Goal: Task Accomplishment & Management: Use online tool/utility

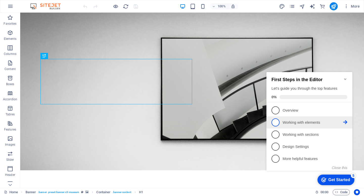
click at [278, 122] on span "2" at bounding box center [275, 123] width 8 height 8
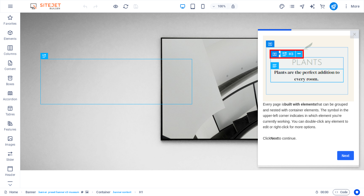
click at [347, 156] on link "Next" at bounding box center [345, 155] width 17 height 9
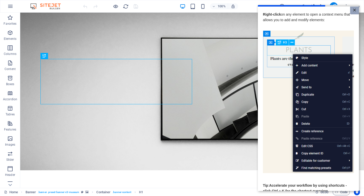
click at [354, 11] on link "×" at bounding box center [354, 11] width 9 height 8
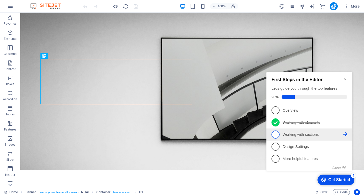
click at [288, 133] on p "Working with sections - incomplete" at bounding box center [312, 134] width 61 height 5
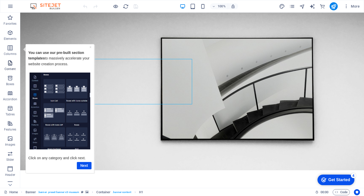
click at [12, 67] on p "Content" at bounding box center [10, 69] width 11 height 4
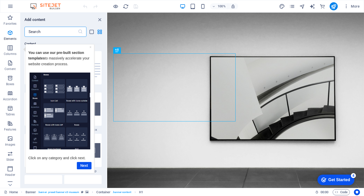
scroll to position [883, 0]
click at [85, 167] on link "Next" at bounding box center [84, 165] width 15 height 7
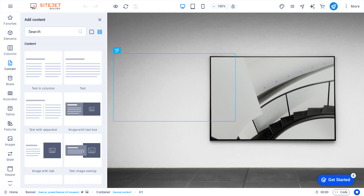
scroll to position [0, 0]
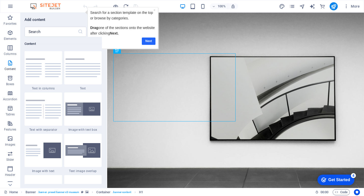
click at [147, 39] on link "Next" at bounding box center [148, 41] width 14 height 7
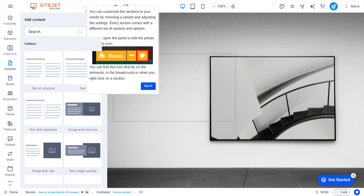
drag, startPoint x: 122, startPoint y: 88, endPoint x: 125, endPoint y: 88, distance: 2.8
click at [125, 88] on div "Got it" at bounding box center [122, 86] width 66 height 7
click at [44, 117] on img at bounding box center [43, 109] width 35 height 19
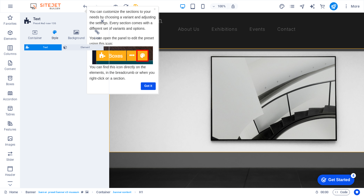
select select "rem"
select select "px"
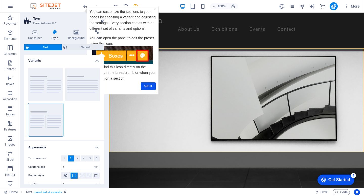
scroll to position [140, 0]
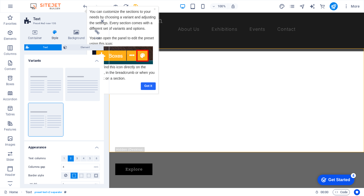
click at [146, 84] on link "Got it" at bounding box center [147, 86] width 15 height 7
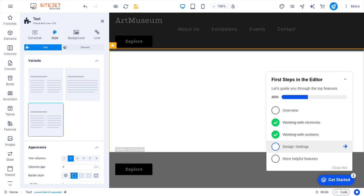
click at [275, 147] on span "4" at bounding box center [275, 147] width 8 height 8
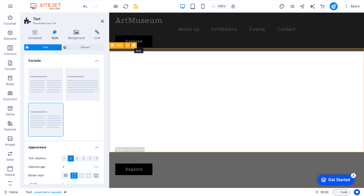
click at [133, 45] on icon at bounding box center [133, 45] width 3 height 5
click at [128, 46] on icon at bounding box center [127, 45] width 3 height 5
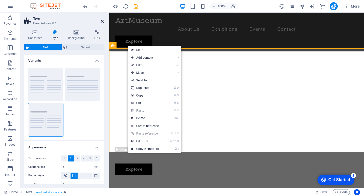
click at [102, 21] on icon at bounding box center [102, 21] width 3 height 4
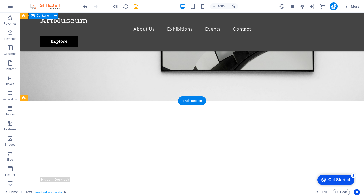
scroll to position [70, 0]
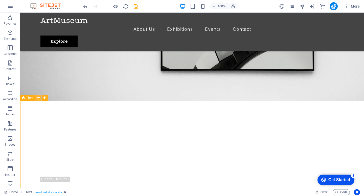
click at [38, 100] on icon at bounding box center [38, 97] width 3 height 5
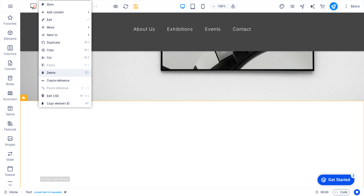
click at [50, 72] on link "⌦ Delete" at bounding box center [56, 73] width 34 height 8
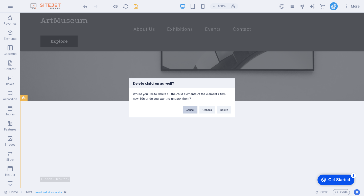
click at [192, 110] on button "Cancel" at bounding box center [190, 110] width 15 height 8
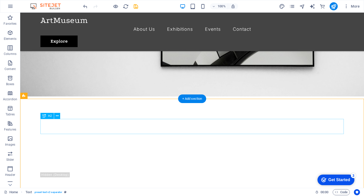
scroll to position [67, 0]
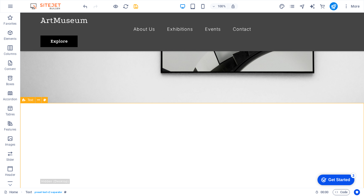
click at [29, 102] on span "Text" at bounding box center [31, 100] width 6 height 3
drag, startPoint x: 30, startPoint y: 102, endPoint x: 0, endPoint y: 102, distance: 29.5
click at [0, 102] on section "Favorites Elements Columns Content Boxes Accordion Tables Features Images Slide…" at bounding box center [182, 101] width 364 height 176
click at [25, 102] on icon at bounding box center [23, 100] width 3 height 6
click at [38, 100] on icon at bounding box center [38, 100] width 3 height 5
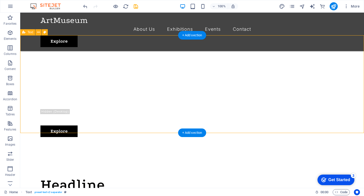
scroll to position [139, 0]
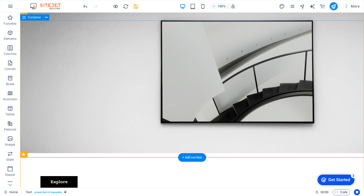
scroll to position [0, 0]
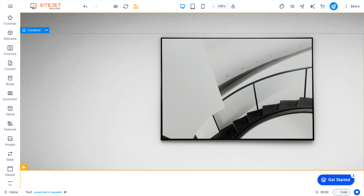
click at [33, 32] on span "Container" at bounding box center [34, 30] width 13 height 3
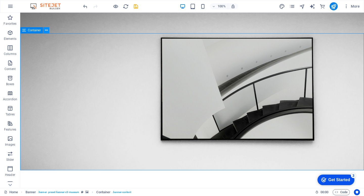
click at [45, 31] on icon at bounding box center [46, 30] width 3 height 5
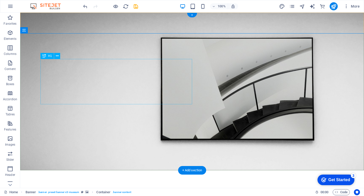
click at [49, 56] on span "H1" at bounding box center [50, 56] width 4 height 3
click at [58, 56] on icon at bounding box center [57, 56] width 3 height 5
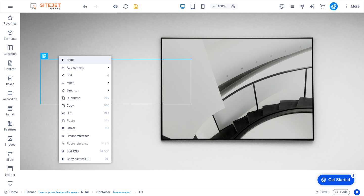
click at [72, 59] on link "Style" at bounding box center [85, 60] width 53 height 8
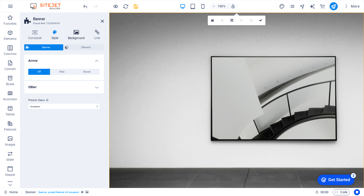
click at [76, 33] on icon at bounding box center [76, 32] width 24 height 5
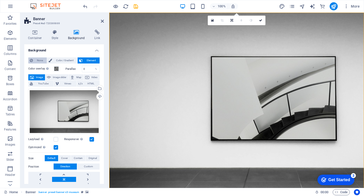
click at [35, 60] on span "None" at bounding box center [39, 61] width 11 height 6
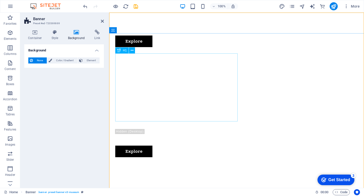
click at [211, 96] on div "The best art exhibitions" at bounding box center [236, 93] width 242 height 45
click at [218, 98] on div "The best art exhibitions" at bounding box center [236, 93] width 242 height 45
click at [222, 112] on div "The best art exhibitions" at bounding box center [236, 93] width 242 height 45
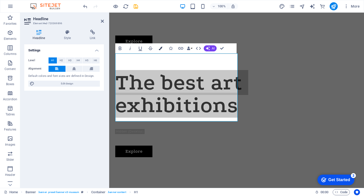
click at [161, 47] on icon "button" at bounding box center [161, 49] width 4 height 4
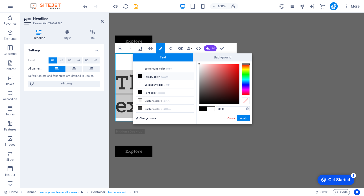
click at [140, 75] on icon at bounding box center [140, 76] width 4 height 4
type input "#000000"
click at [244, 119] on button "Apply" at bounding box center [243, 118] width 13 height 6
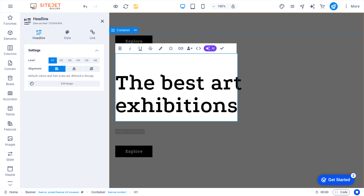
click at [271, 77] on div "The best art exhibitions Lorem ipsum dolor sit amet, consectetur adipiscing eli…" at bounding box center [236, 114] width 255 height 126
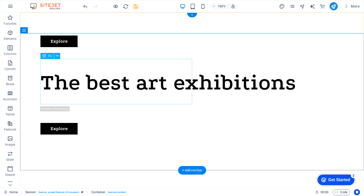
click at [94, 94] on div "The best art exhibitions" at bounding box center [191, 82] width 303 height 23
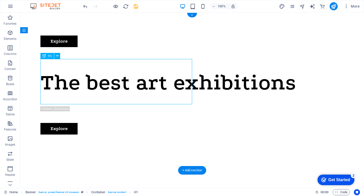
click at [94, 94] on div "The best art exhibitions" at bounding box center [191, 82] width 303 height 23
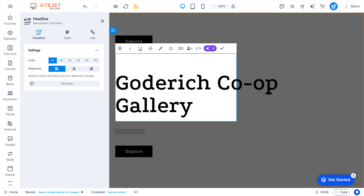
click at [220, 91] on h1 "Goderich Co-op Gallery" at bounding box center [236, 93] width 242 height 45
click at [294, 75] on div "Goderich Co-op Gallery Lorem ipsum dolor sit amet, consectetur adipiscing elit,…" at bounding box center [236, 114] width 255 height 126
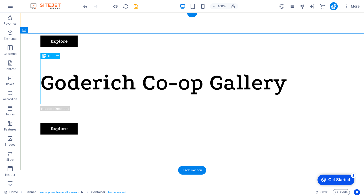
click at [143, 71] on div "Goderich Co-op Gallery" at bounding box center [191, 82] width 303 height 23
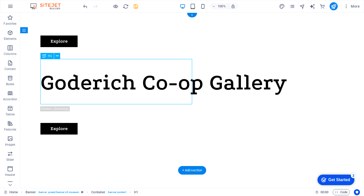
click at [143, 71] on div "Goderich Co-op Gallery" at bounding box center [191, 82] width 303 height 23
click at [142, 72] on div "Goderich Co-op Gallery" at bounding box center [191, 82] width 303 height 23
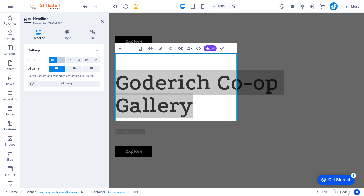
click at [60, 59] on span "H2" at bounding box center [61, 61] width 3 height 6
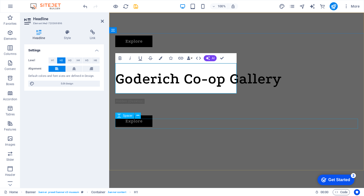
click at [197, 116] on div at bounding box center [236, 111] width 242 height 10
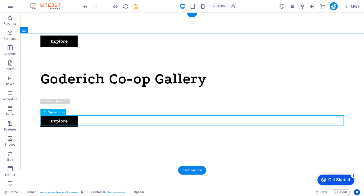
click at [187, 116] on div at bounding box center [191, 111] width 303 height 10
select select "px"
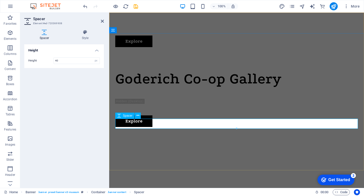
click at [188, 116] on div at bounding box center [236, 111] width 242 height 10
click at [182, 99] on div "Lorem ipsum dolor sit amet, consectetur adipiscing elit, sed do eiusmod tempor …" at bounding box center [236, 96] width 242 height 6
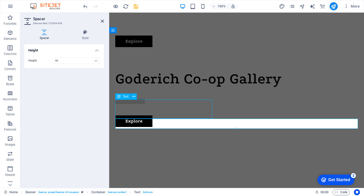
click at [182, 99] on div "Lorem ipsum dolor sit amet, consectetur adipiscing elit, sed do eiusmod tempor …" at bounding box center [236, 96] width 242 height 6
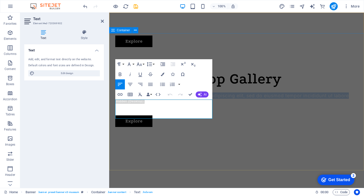
drag, startPoint x: 180, startPoint y: 114, endPoint x: 109, endPoint y: 98, distance: 73.0
click at [109, 98] on div "Goderich Co-op Gallery Lorem ipsum dolor sit amet, consectetur adipiscing elit,…" at bounding box center [236, 99] width 255 height 96
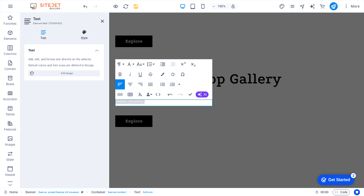
click at [85, 33] on icon at bounding box center [83, 32] width 39 height 5
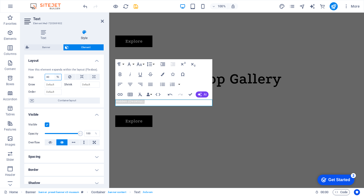
click at [54, 78] on select "Default auto px % 1/1 1/2 1/3 1/4 1/5 1/6 1/7 1/8 1/9 1/10" at bounding box center [57, 77] width 7 height 6
click at [54, 74] on select "Default auto px % 1/1 1/2 1/3 1/4 1/5 1/6 1/7 1/8 1/9 1/10" at bounding box center [57, 77] width 7 height 6
drag, startPoint x: 49, startPoint y: 77, endPoint x: 44, endPoint y: 77, distance: 4.8
click at [44, 77] on div "Size 40 Default auto px % 1/1 1/2 1/3 1/4 1/5 1/6 1/7 1/8 1/9 1/10" at bounding box center [44, 77] width 33 height 7
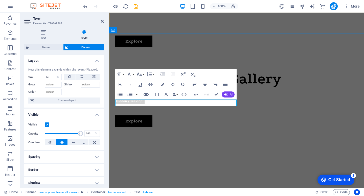
click at [203, 99] on p "Celebrating local art since [DATE]" at bounding box center [236, 96] width 242 height 6
drag, startPoint x: 203, startPoint y: 104, endPoint x: 114, endPoint y: 101, distance: 89.2
click at [114, 101] on div "Goderich Co-op Gallery Celebrating local art since [DATE] Lorem ipsum dolor sit…" at bounding box center [236, 99] width 255 height 96
click at [133, 74] on button "Font Family" at bounding box center [130, 74] width 10 height 10
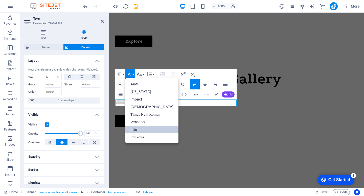
click at [133, 74] on button "Font Family" at bounding box center [130, 74] width 10 height 10
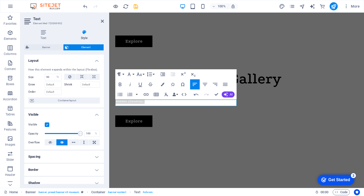
click at [123, 75] on button "Paragraph Format" at bounding box center [120, 74] width 10 height 10
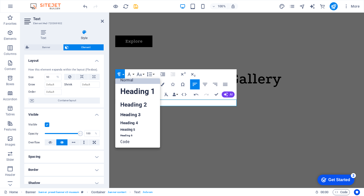
scroll to position [4, 0]
click at [128, 112] on link "Heading 3" at bounding box center [137, 115] width 45 height 9
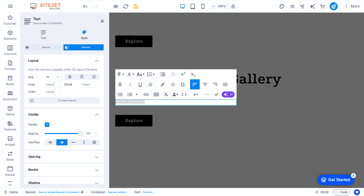
click at [143, 75] on button "Font Size" at bounding box center [140, 74] width 10 height 10
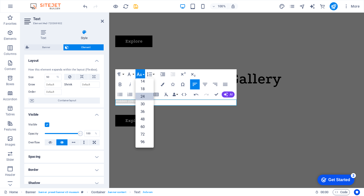
scroll to position [41, 0]
click at [144, 104] on link "30" at bounding box center [144, 104] width 18 height 8
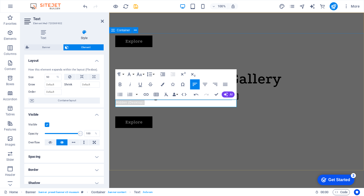
drag, startPoint x: 235, startPoint y: 105, endPoint x: 112, endPoint y: 106, distance: 123.0
click at [112, 106] on div "Goderich Co-op Gallery Celebrating local art since [DATE] Lorem ipsum dolor sit…" at bounding box center [236, 99] width 255 height 97
click at [134, 74] on button "Font Family" at bounding box center [130, 74] width 10 height 10
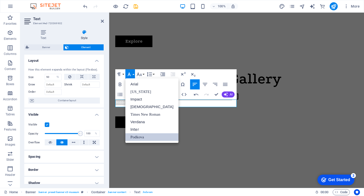
scroll to position [0, 0]
click at [134, 91] on link "[US_STATE]" at bounding box center [151, 92] width 53 height 8
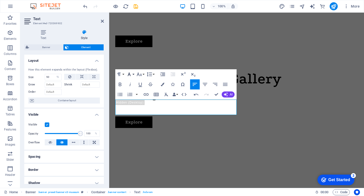
click at [134, 75] on button "Font Family" at bounding box center [130, 74] width 10 height 10
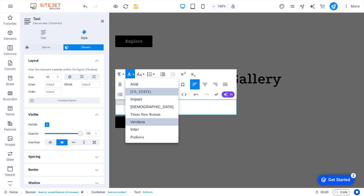
click at [137, 122] on link "Verdana" at bounding box center [151, 122] width 53 height 8
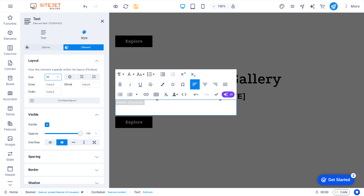
click at [53, 77] on input "50" at bounding box center [53, 77] width 16 height 6
type input "5"
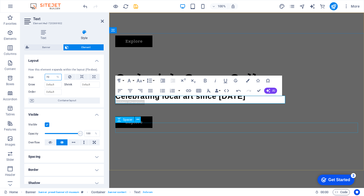
type input "70"
click at [198, 117] on div at bounding box center [236, 112] width 242 height 10
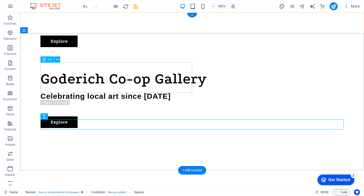
click at [123, 77] on div "Goderich Co-op Gallery" at bounding box center [191, 78] width 303 height 15
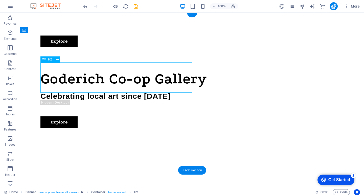
click at [123, 77] on div "Goderich Co-op Gallery" at bounding box center [191, 78] width 303 height 15
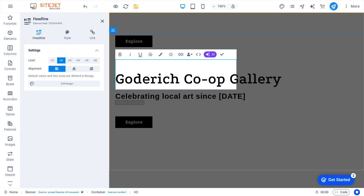
click at [187, 82] on h2 "Goderich Co-op Gallery" at bounding box center [236, 78] width 242 height 15
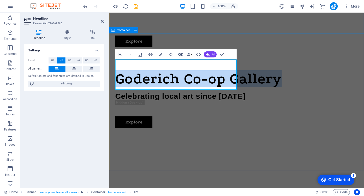
drag, startPoint x: 187, startPoint y: 82, endPoint x: 114, endPoint y: 67, distance: 74.5
click at [114, 67] on div "Goderich Co-op Gallery Celebrating local art since [DATE] Lorem ipsum dolor sit…" at bounding box center [236, 99] width 255 height 97
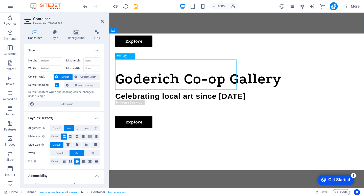
click at [146, 79] on div "Goderich Co-op Gallery" at bounding box center [236, 78] width 242 height 15
click at [163, 82] on div "Goderich Co-op Gallery" at bounding box center [236, 78] width 242 height 15
click at [170, 82] on div "Goderich Co-op Gallery" at bounding box center [236, 78] width 242 height 15
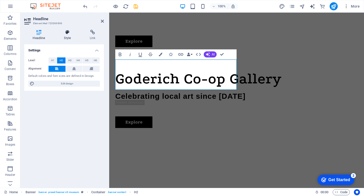
click at [70, 35] on icon at bounding box center [68, 32] width 24 height 5
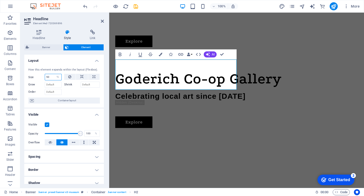
click at [49, 77] on input "50" at bounding box center [53, 77] width 16 height 6
type input "5"
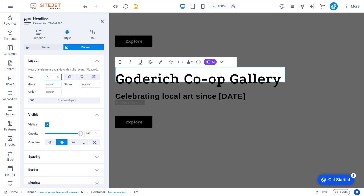
type input "70"
click at [275, 75] on span "Goderich Co-op Gallery" at bounding box center [198, 78] width 166 height 17
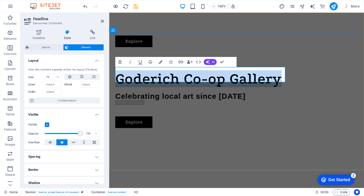
drag, startPoint x: 283, startPoint y: 76, endPoint x: 116, endPoint y: 80, distance: 167.2
click at [116, 80] on h2 "Goderich Co-op Gallery" at bounding box center [236, 78] width 242 height 15
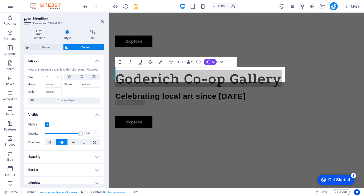
click at [67, 33] on icon at bounding box center [68, 32] width 24 height 5
click at [161, 63] on icon "button" at bounding box center [161, 62] width 4 height 4
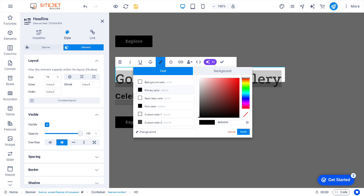
click at [161, 63] on icon "button" at bounding box center [161, 62] width 4 height 4
click at [121, 62] on icon "button" at bounding box center [120, 62] width 3 height 4
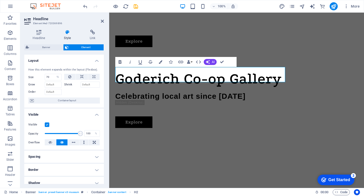
click at [121, 62] on icon "button" at bounding box center [120, 62] width 3 height 4
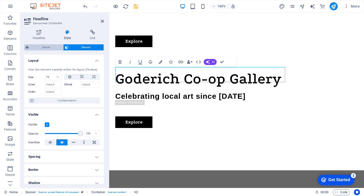
click at [54, 46] on span "Banner" at bounding box center [46, 47] width 31 height 6
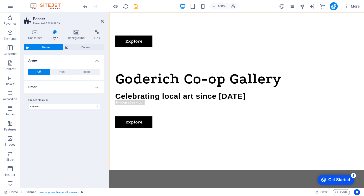
click at [57, 35] on icon at bounding box center [55, 32] width 14 height 5
click at [54, 30] on icon at bounding box center [55, 32] width 14 height 5
click at [132, 65] on icon at bounding box center [132, 63] width 3 height 5
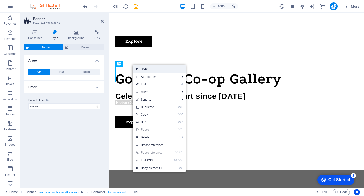
click at [144, 70] on link "Style" at bounding box center [159, 69] width 53 height 8
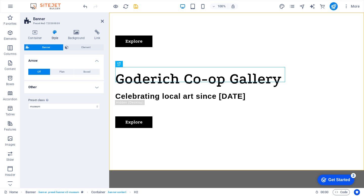
click at [55, 32] on icon at bounding box center [55, 32] width 14 height 5
click at [54, 31] on icon at bounding box center [55, 32] width 14 height 5
click at [79, 47] on span "Element" at bounding box center [86, 47] width 32 height 6
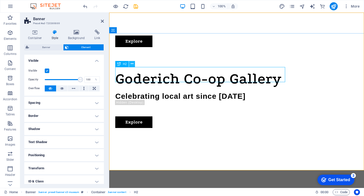
click at [132, 65] on icon at bounding box center [132, 63] width 3 height 5
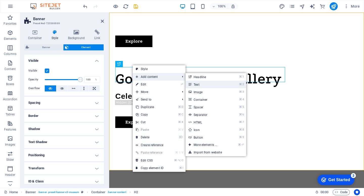
click at [197, 85] on link "⌘ 2 Text" at bounding box center [206, 85] width 42 height 8
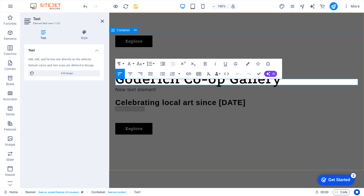
click at [308, 51] on div "Goderich Co-op Gallery New text element Celebrating local art since [DATE] Lore…" at bounding box center [236, 103] width 255 height 104
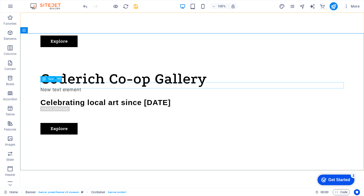
click at [59, 80] on icon at bounding box center [59, 79] width 3 height 5
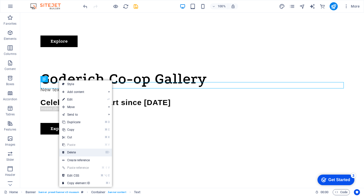
click at [74, 154] on link "⌦ Delete" at bounding box center [76, 153] width 34 height 8
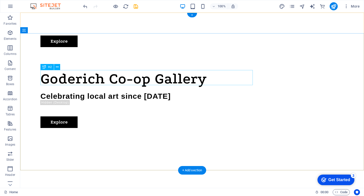
click at [118, 77] on div "Goderich Co-op Gallery" at bounding box center [191, 78] width 303 height 15
select select "%"
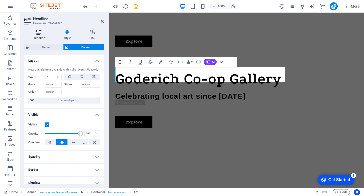
click at [39, 34] on icon at bounding box center [38, 32] width 29 height 5
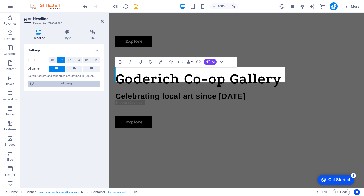
click at [68, 84] on span "Edit design" at bounding box center [67, 84] width 62 height 6
select select "px"
select select "300"
select select "px"
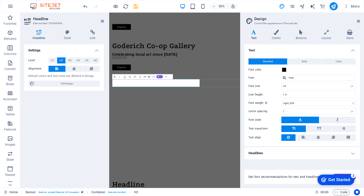
click at [254, 34] on icon at bounding box center [253, 32] width 19 height 5
click at [346, 78] on input "Inter" at bounding box center [320, 78] width 67 height 6
click at [301, 78] on input "Inter" at bounding box center [320, 78] width 67 height 6
click at [298, 175] on span "Get font recommendations for text and headlines." at bounding box center [284, 177] width 72 height 4
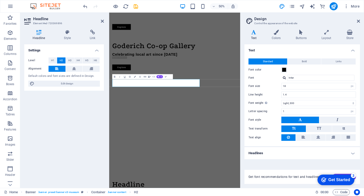
click at [330, 178] on div "Get Started" at bounding box center [339, 180] width 22 height 5
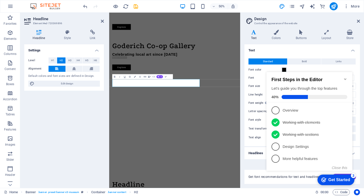
click div "checkmark Get Started 3 First Steps in the Editor Let's guide you through the t…"
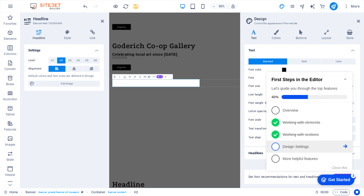
click at [298, 145] on p "Design Settings - incomplete" at bounding box center [312, 146] width 61 height 5
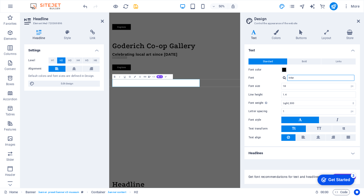
click at [305, 77] on input "Inter" at bounding box center [320, 78] width 67 height 6
type input "I"
type input "T"
type input "Verdana"
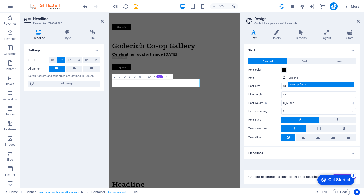
click at [312, 84] on div "Manage fonts →" at bounding box center [321, 84] width 67 height 5
select select "popularity"
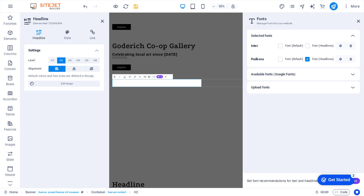
click at [310, 73] on div "Available fonts (Google Fonts)" at bounding box center [299, 74] width 96 height 6
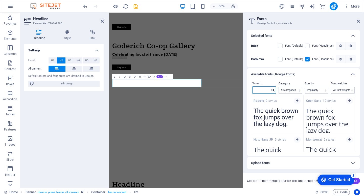
click at [264, 92] on input "text" at bounding box center [261, 90] width 18 height 7
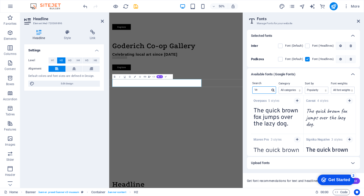
type input "V"
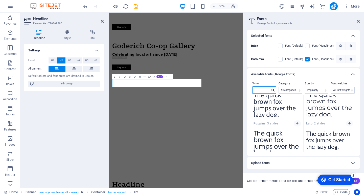
scroll to position [56, 0]
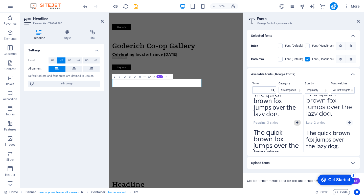
click at [296, 124] on icon "button" at bounding box center [297, 122] width 2 height 3
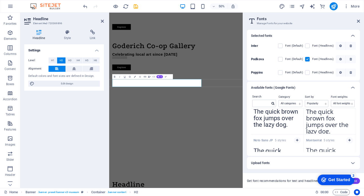
scroll to position [0, 0]
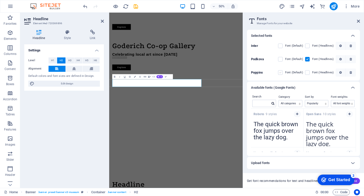
click at [280, 74] on label at bounding box center [280, 72] width 5 height 5
click at [0, 0] on input "checkbox" at bounding box center [0, 0] width 0 height 0
click at [308, 73] on label at bounding box center [307, 72] width 5 height 5
click at [0, 0] on input "checkbox" at bounding box center [0, 0] width 0 height 0
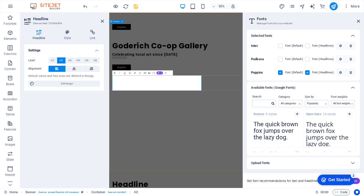
click at [311, 148] on div "Goderich Co-op Gallery Celebrating local art since [DATE] Lorem ipsum dolor sit…" at bounding box center [242, 99] width 267 height 97
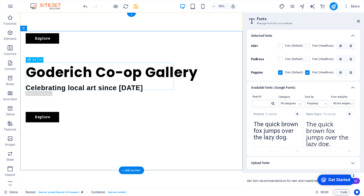
click at [91, 87] on div "Goderich Co-op Gallery" at bounding box center [143, 78] width 235 height 15
click at [83, 87] on div "Goderich Co-op Gallery" at bounding box center [143, 78] width 235 height 15
select select "%"
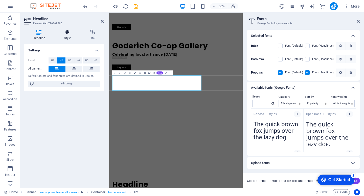
click at [67, 32] on icon at bounding box center [68, 32] width 24 height 5
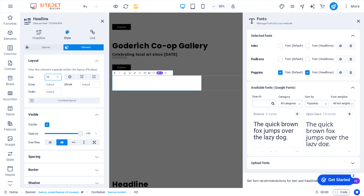
click at [52, 77] on input "70" at bounding box center [53, 77] width 16 height 6
type input "7"
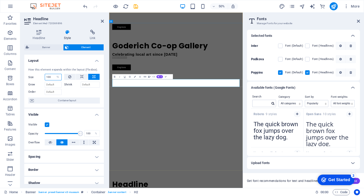
type input "100"
click at [314, 87] on h2 "Goderich Co-op Gallery" at bounding box center [242, 78] width 255 height 15
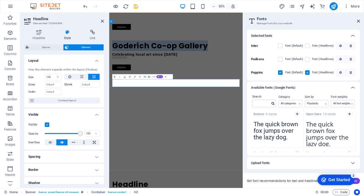
drag, startPoint x: 312, startPoint y: 155, endPoint x: 116, endPoint y: 154, distance: 195.9
click at [116, 87] on h2 "Goderich Co-op Gallery" at bounding box center [242, 78] width 255 height 15
click at [114, 78] on icon "button" at bounding box center [114, 76] width 3 height 3
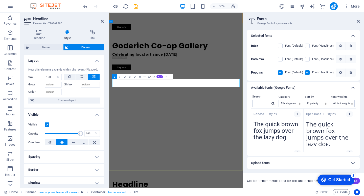
click at [145, 90] on strong "Goderich Co-op Gallery" at bounding box center [210, 78] width 191 height 21
click at [102, 20] on icon at bounding box center [102, 21] width 3 height 4
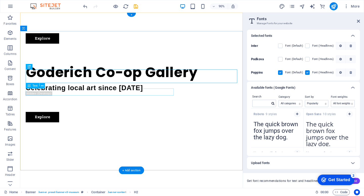
click at [160, 100] on div "Celebrating local art since [DATE]" at bounding box center [143, 97] width 235 height 8
click at [170, 85] on div "Goderich Co-op Gallery" at bounding box center [143, 78] width 235 height 15
click at [217, 80] on div "Goderich Co-op Gallery" at bounding box center [143, 78] width 235 height 15
click at [30, 68] on icon at bounding box center [29, 67] width 3 height 6
click at [34, 68] on span "H2" at bounding box center [35, 67] width 4 height 3
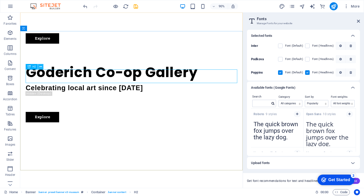
click at [40, 68] on icon at bounding box center [40, 67] width 3 height 5
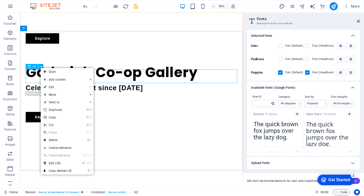
click at [35, 68] on span "H2" at bounding box center [35, 67] width 4 height 3
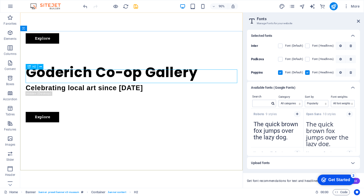
click at [35, 68] on span "H2" at bounding box center [35, 67] width 4 height 3
select select "%"
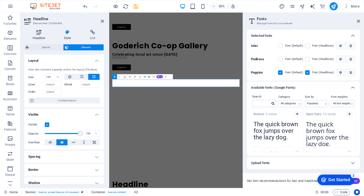
click at [41, 35] on h4 "Headline" at bounding box center [39, 35] width 31 height 11
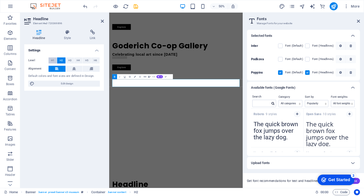
click at [52, 60] on span "H1" at bounding box center [52, 61] width 3 height 6
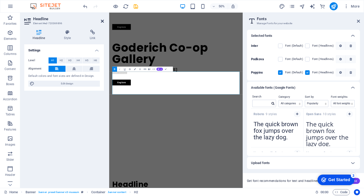
click at [102, 21] on icon at bounding box center [102, 21] width 3 height 4
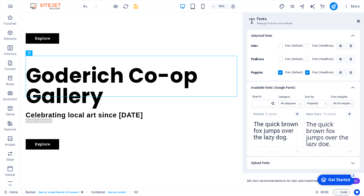
click at [358, 21] on icon at bounding box center [358, 21] width 3 height 4
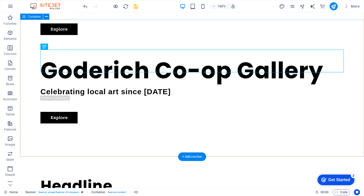
scroll to position [15, 0]
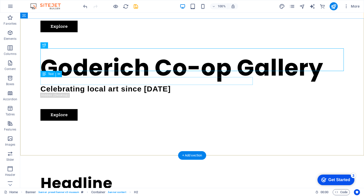
click at [173, 85] on div "Celebrating local art since [DATE]" at bounding box center [191, 89] width 303 height 8
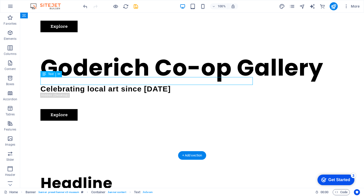
click at [173, 85] on div "Celebrating local art since [DATE]" at bounding box center [191, 89] width 303 height 8
click at [191, 85] on div "Celebrating local art since [DATE]" at bounding box center [191, 89] width 303 height 8
click at [49, 76] on div "Text" at bounding box center [47, 74] width 15 height 6
click at [49, 75] on span "Text" at bounding box center [51, 74] width 6 height 3
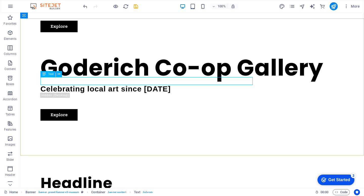
click at [49, 75] on span "Text" at bounding box center [51, 74] width 6 height 3
select select "%"
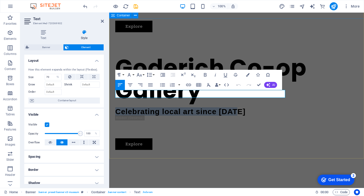
drag, startPoint x: 260, startPoint y: 94, endPoint x: 113, endPoint y: 93, distance: 146.2
click at [113, 93] on div "Goderich Co-op Gallery Celebrating local art since [DATE] Lorem ipsum dolor sit…" at bounding box center [236, 103] width 255 height 134
click at [132, 75] on icon "button" at bounding box center [129, 75] width 6 height 6
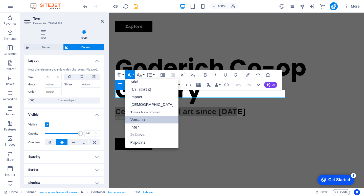
scroll to position [3, 0]
click at [138, 90] on link "[US_STATE]" at bounding box center [151, 90] width 53 height 8
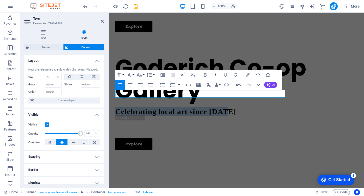
click at [214, 74] on icon "button" at bounding box center [215, 75] width 6 height 6
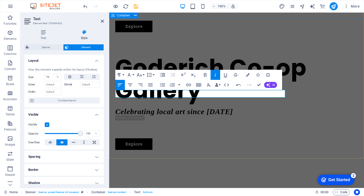
click at [265, 115] on div "Goderich Co-op Gallery Celebrating local art since [DATE] Lorem ipsum dolor sit…" at bounding box center [236, 103] width 255 height 134
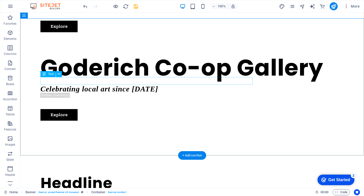
click at [171, 85] on div "Celebrating local art since [DATE]" at bounding box center [191, 89] width 303 height 8
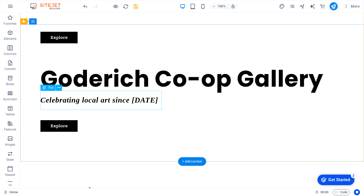
scroll to position [0, 0]
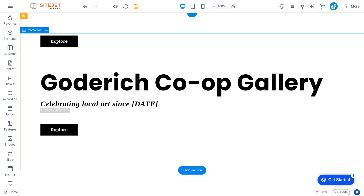
click at [140, 51] on div "Goderich Co-op Gallery Celebrating local art since [DATE] Lorem ipsum dolor sit…" at bounding box center [191, 103] width 343 height 105
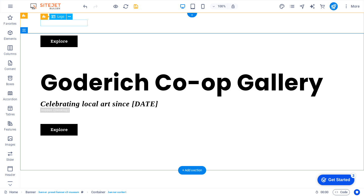
click at [52, 22] on div at bounding box center [191, 20] width 303 height 6
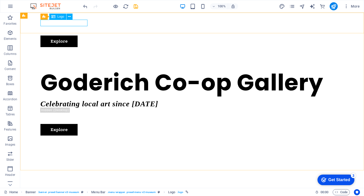
click at [59, 15] on span "Logo" at bounding box center [60, 16] width 7 height 3
click at [61, 18] on span "Logo" at bounding box center [60, 16] width 7 height 3
select select "px"
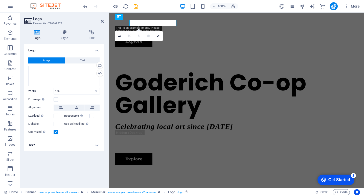
click at [61, 18] on h2 "Logo" at bounding box center [68, 19] width 71 height 5
click at [60, 73] on div "Drag files here, click to choose files or select files from Files or our free s…" at bounding box center [63, 76] width 71 height 20
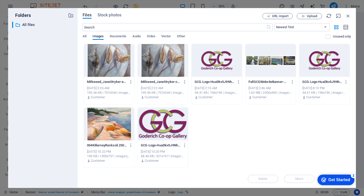
click at [162, 119] on div at bounding box center [163, 124] width 50 height 33
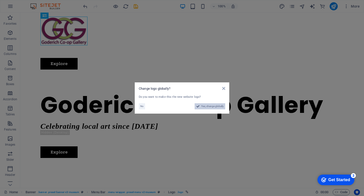
click at [205, 104] on span "Yes, change globally" at bounding box center [212, 107] width 22 height 6
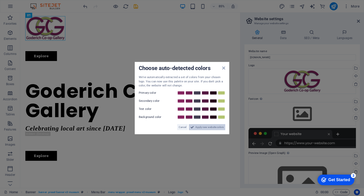
click at [209, 128] on span "Apply new website colors" at bounding box center [209, 127] width 28 height 6
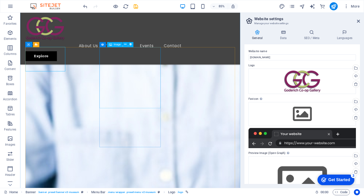
scroll to position [331, 0]
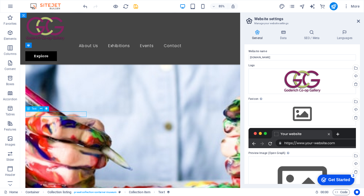
select select "3"
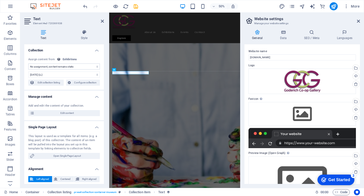
select select "exhibition-date"
click at [103, 20] on icon at bounding box center [102, 21] width 3 height 4
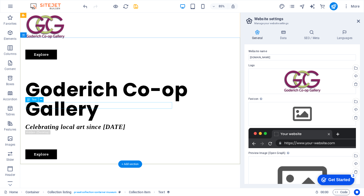
scroll to position [0, 0]
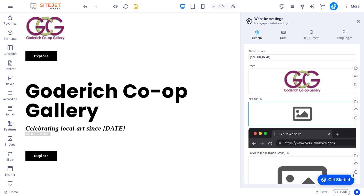
click at [310, 114] on div "Drag files here, click to choose files or select files from Files or our free s…" at bounding box center [301, 114] width 107 height 24
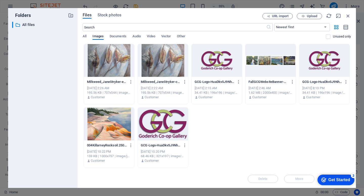
click at [184, 114] on div at bounding box center [163, 124] width 50 height 33
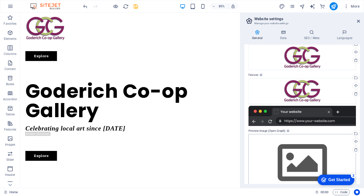
scroll to position [36, 0]
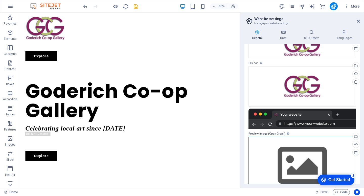
click at [309, 163] on div "Drag files here, click to choose files or select files from Files or our free s…" at bounding box center [301, 166] width 107 height 58
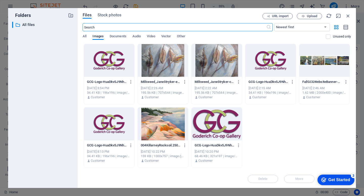
click at [164, 120] on div at bounding box center [163, 124] width 50 height 33
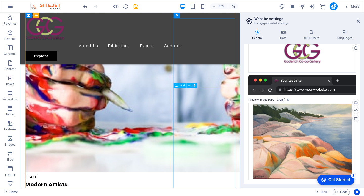
scroll to position [487, 0]
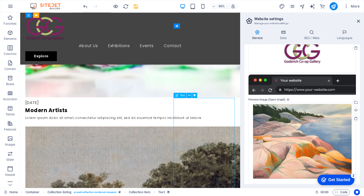
select select "exhibition-intro"
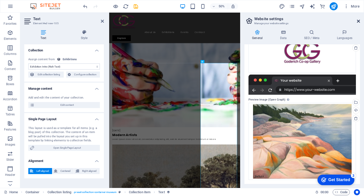
click at [358, 21] on icon at bounding box center [358, 21] width 3 height 4
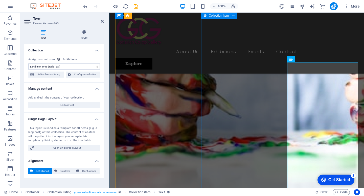
scroll to position [527, 0]
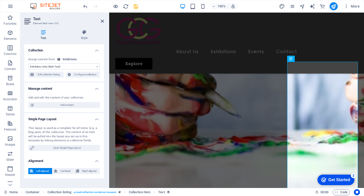
click at [91, 67] on select "No assignment, content remains static Created at (Date) Updated at (Date) Exhib…" at bounding box center [63, 67] width 71 height 6
click at [28, 64] on select "No assignment, content remains static Created at (Date) Updated at (Date) Exhib…" at bounding box center [63, 67] width 71 height 6
click at [95, 76] on span "Configure collection" at bounding box center [85, 75] width 26 height 6
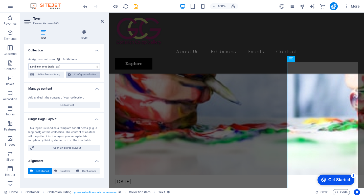
scroll to position [0, 0]
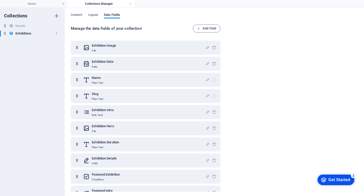
click at [27, 32] on h6 "Exhibitions" at bounding box center [23, 34] width 16 height 6
click at [23, 25] on h6 "Events" at bounding box center [20, 26] width 10 height 6
click at [22, 34] on h6 "Exhibitions" at bounding box center [23, 34] width 16 height 6
click at [129, 3] on link at bounding box center [130, 4] width 3 height 5
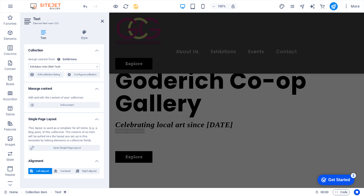
scroll to position [527, 0]
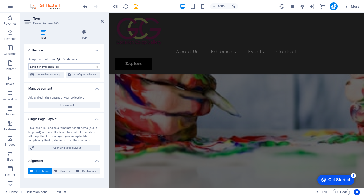
click at [43, 31] on icon at bounding box center [43, 32] width 38 height 5
click at [85, 29] on div "Text Style Collection No assignment, content remains static Created at (Date) U…" at bounding box center [64, 107] width 88 height 163
click at [84, 33] on icon at bounding box center [83, 32] width 39 height 5
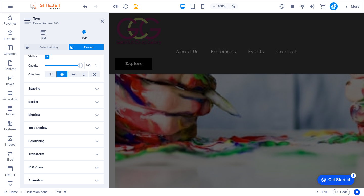
scroll to position [0, 0]
